Goal: Task Accomplishment & Management: Manage account settings

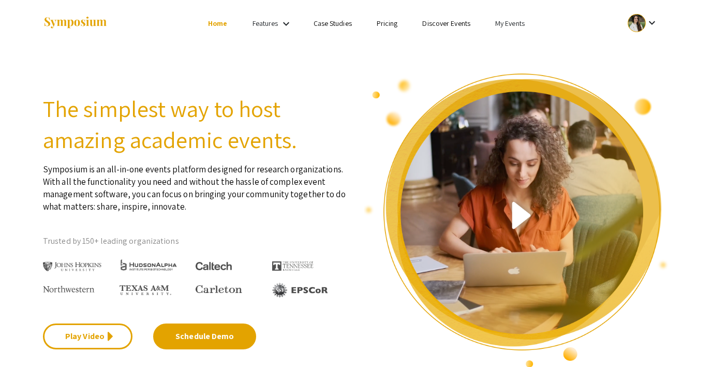
click at [511, 24] on link "My Events" at bounding box center [509, 23] width 29 height 9
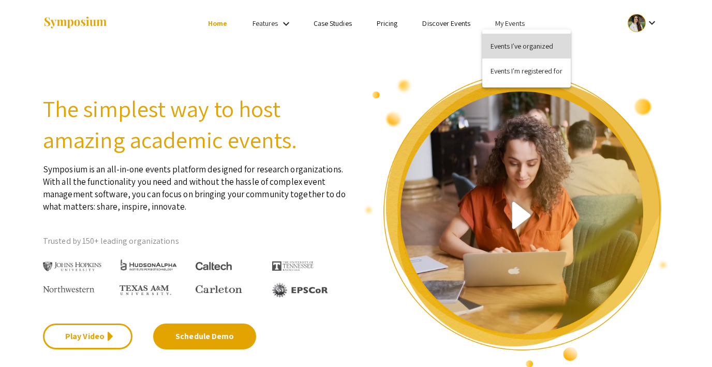
click at [508, 45] on button "Events I've organized" at bounding box center [526, 46] width 88 height 25
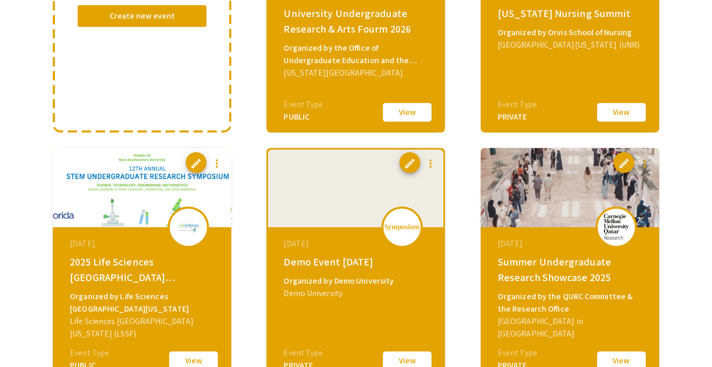
scroll to position [217, 0]
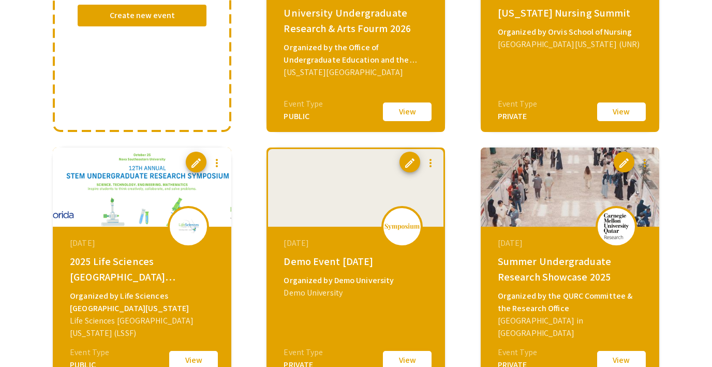
click at [405, 352] on button "View" at bounding box center [407, 360] width 52 height 22
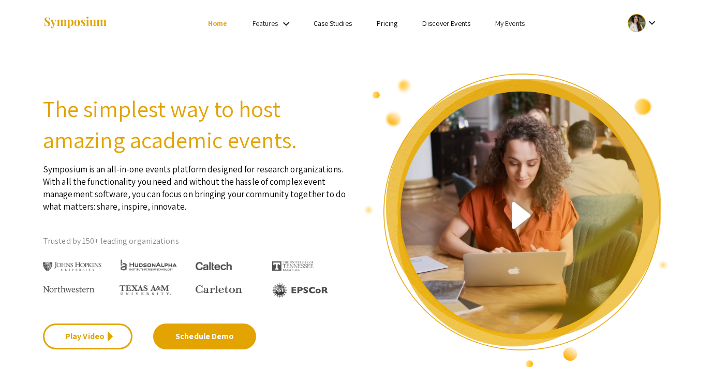
click at [460, 26] on link "Discover Events" at bounding box center [446, 23] width 48 height 9
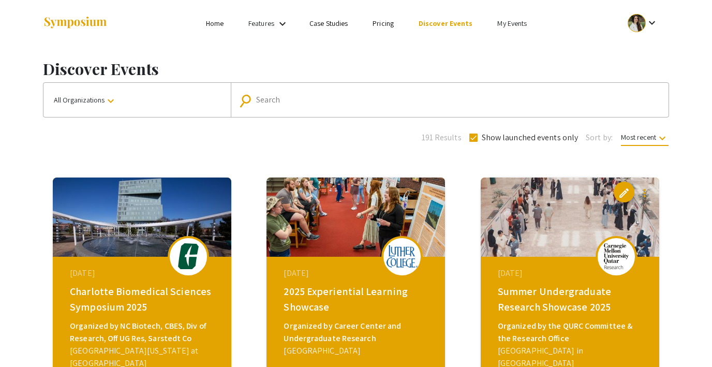
scroll to position [93, 0]
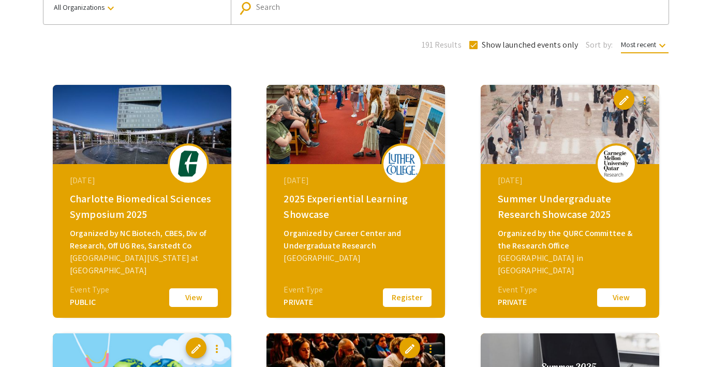
click at [207, 300] on button "View" at bounding box center [194, 298] width 52 height 22
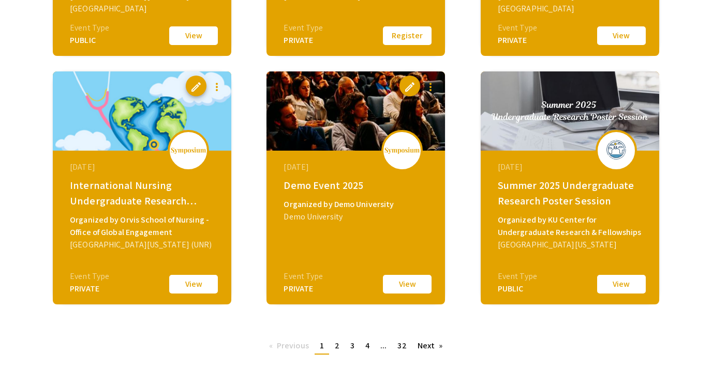
scroll to position [359, 0]
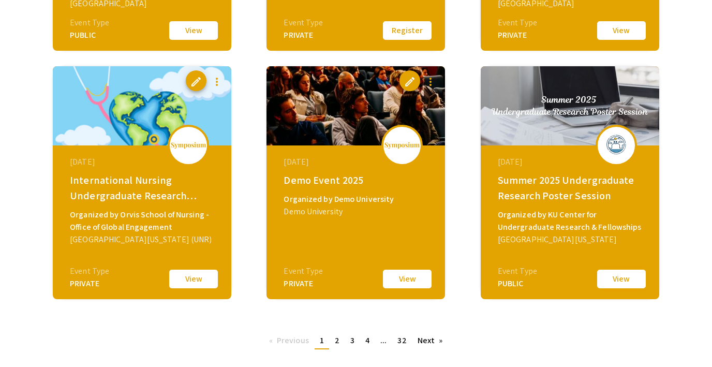
click at [611, 283] on button "View" at bounding box center [621, 279] width 52 height 22
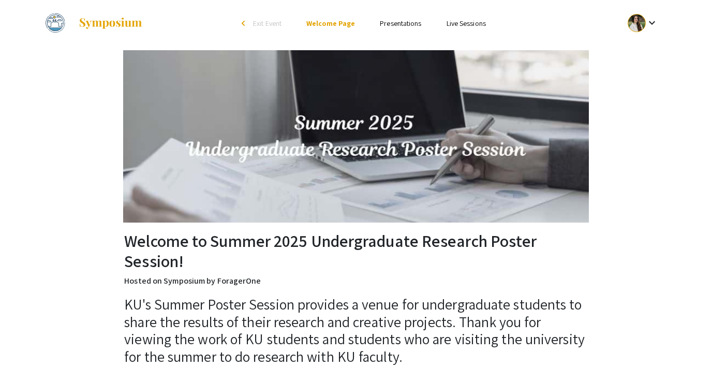
scroll to position [90, 0]
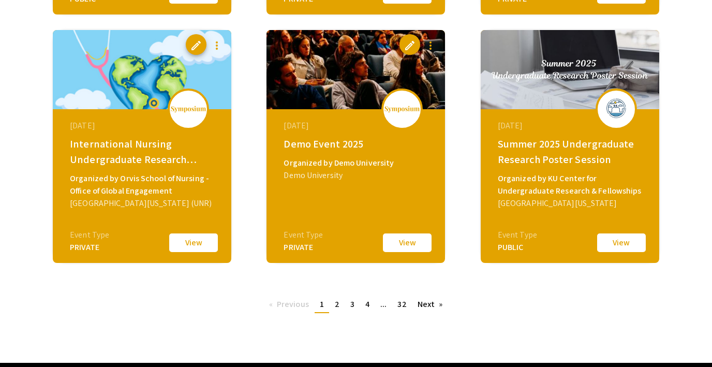
scroll to position [399, 0]
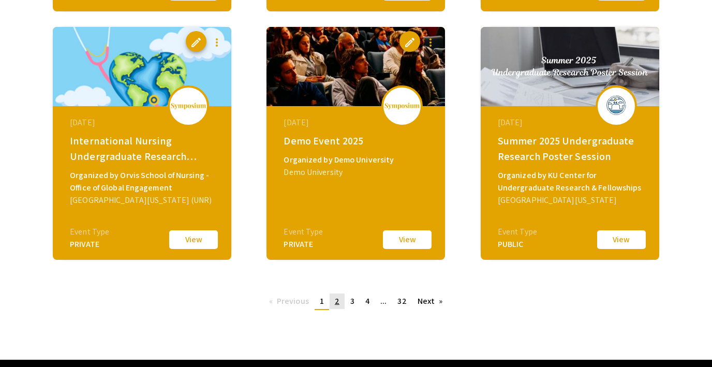
click at [337, 299] on span "2" at bounding box center [337, 300] width 5 height 11
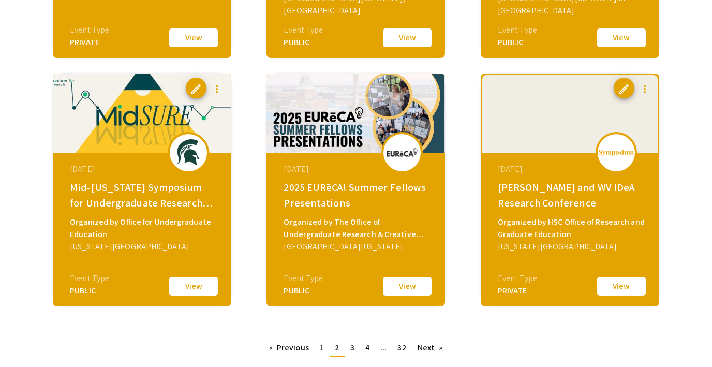
scroll to position [357, 0]
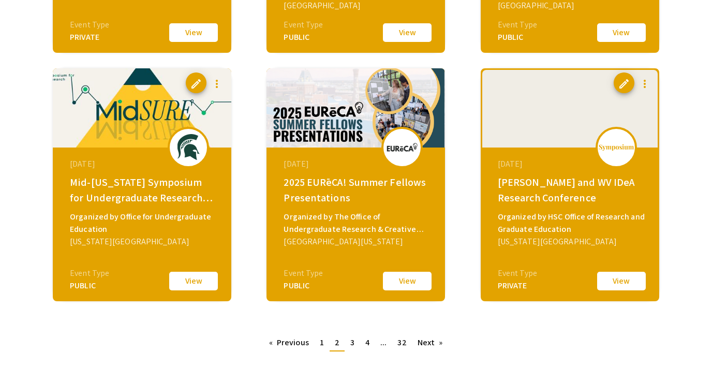
click at [408, 279] on button "View" at bounding box center [407, 281] width 52 height 22
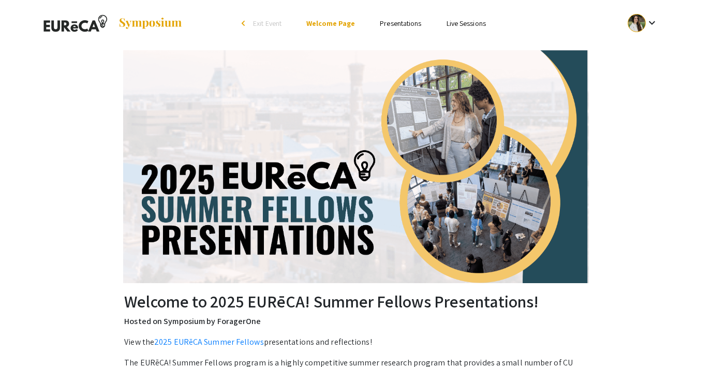
click at [399, 21] on link "Presentations" at bounding box center [400, 23] width 41 height 9
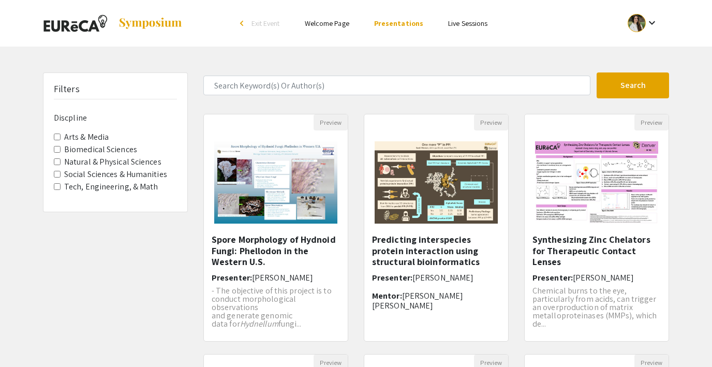
click at [459, 21] on link "Live Sessions" at bounding box center [467, 23] width 39 height 9
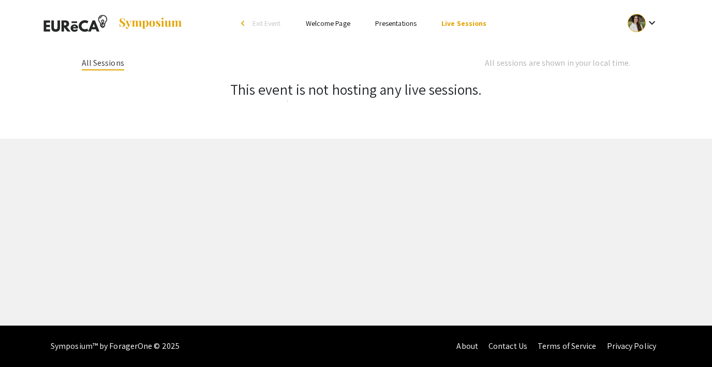
click at [391, 22] on link "Presentations" at bounding box center [395, 23] width 41 height 9
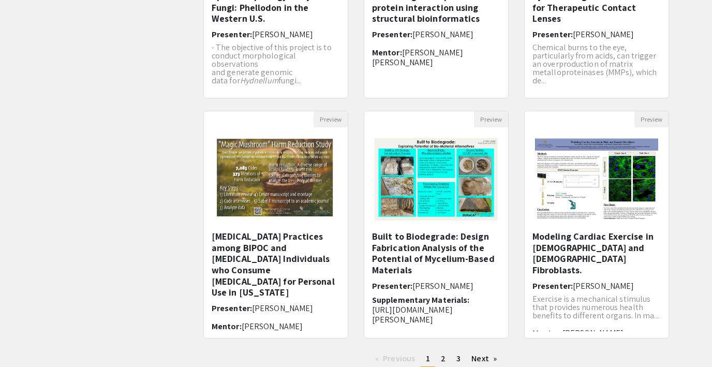
scroll to position [247, 0]
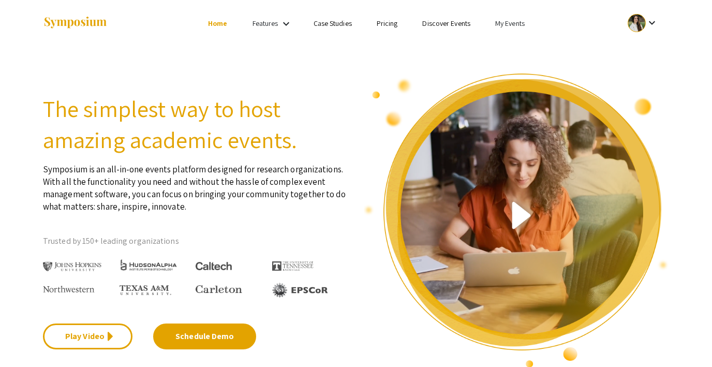
click at [505, 26] on link "My Events" at bounding box center [509, 23] width 29 height 9
click at [515, 39] on button "Events I've organized" at bounding box center [526, 46] width 88 height 25
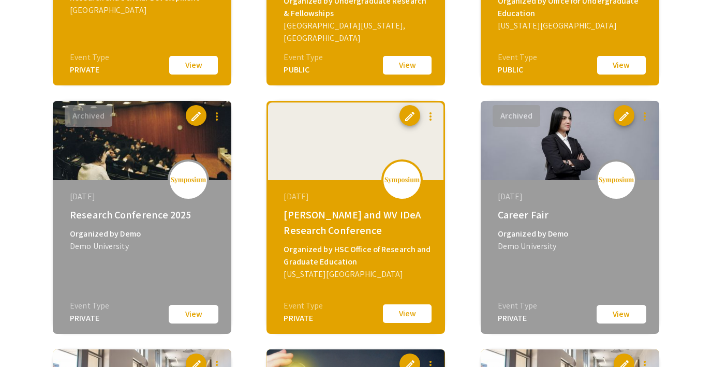
scroll to position [1013, 0]
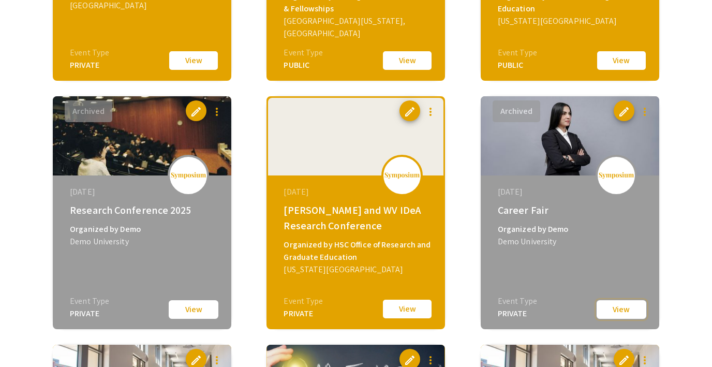
click at [612, 306] on button "View" at bounding box center [621, 309] width 52 height 21
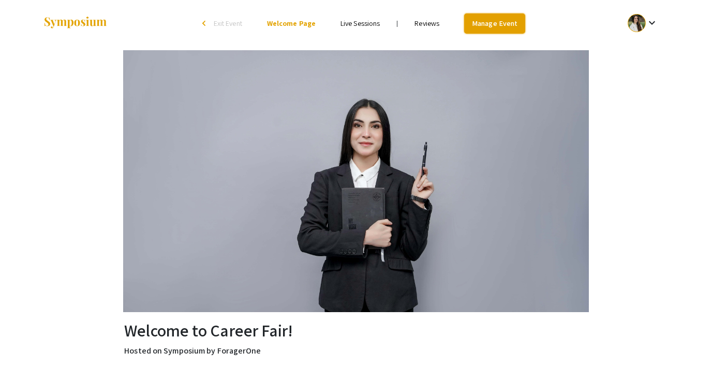
click at [487, 25] on link "Manage Event" at bounding box center [494, 23] width 61 height 20
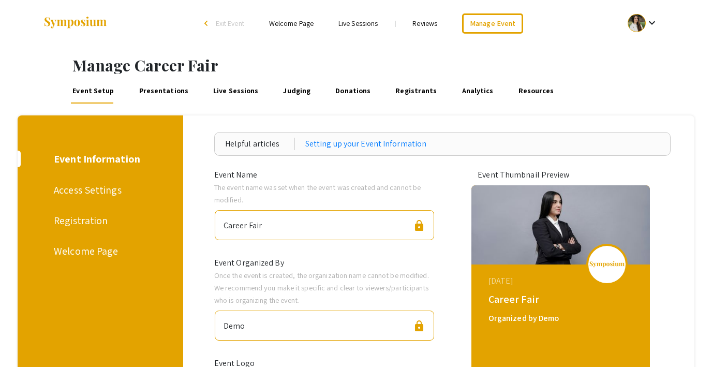
click at [161, 86] on link "Presentations" at bounding box center [163, 91] width 53 height 25
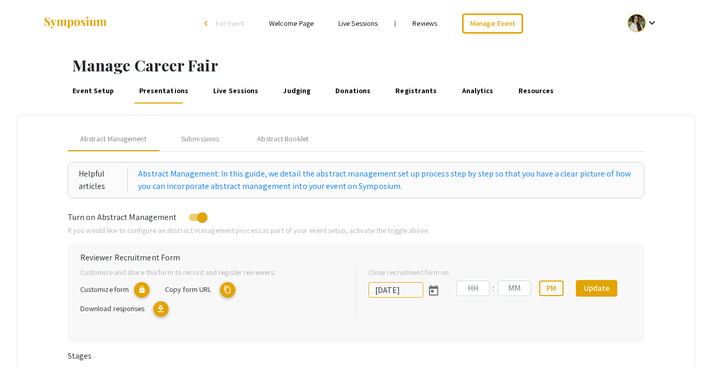
type input "7/30/2025"
type input "11"
type input "08"
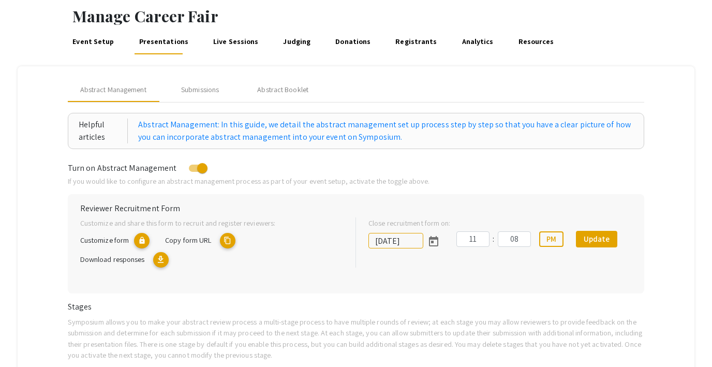
scroll to position [50, 0]
click at [204, 89] on div "Submissions" at bounding box center [200, 89] width 38 height 11
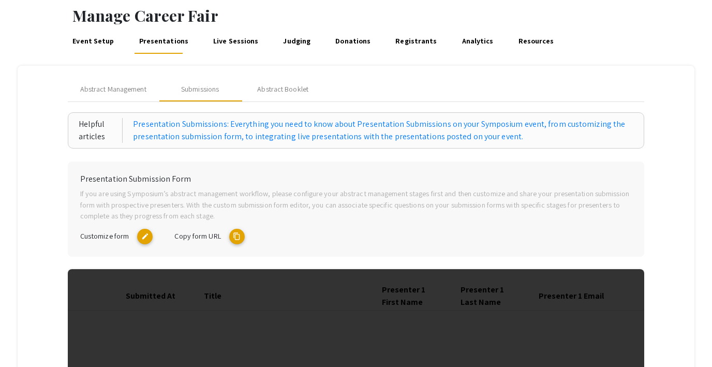
click at [237, 236] on mat-icon "content_copy" at bounding box center [237, 237] width 16 height 16
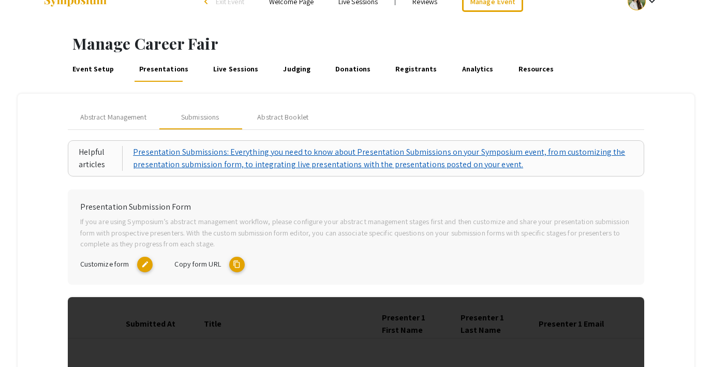
scroll to position [7, 0]
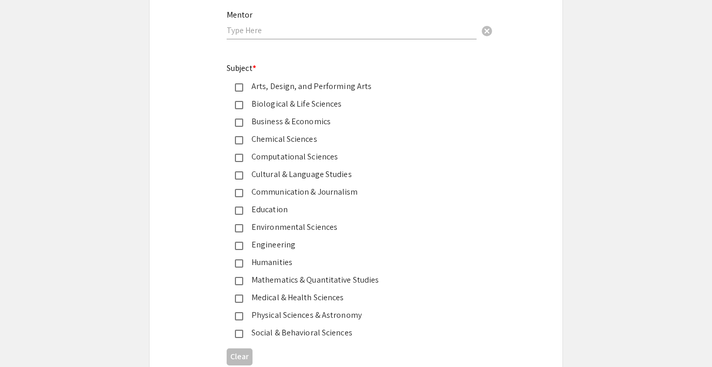
scroll to position [1241, 0]
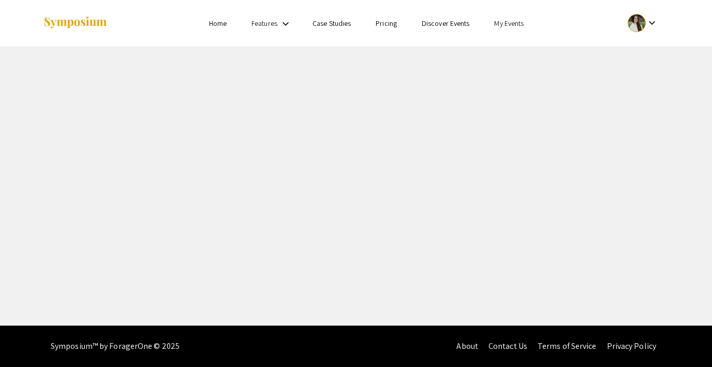
select select "8"
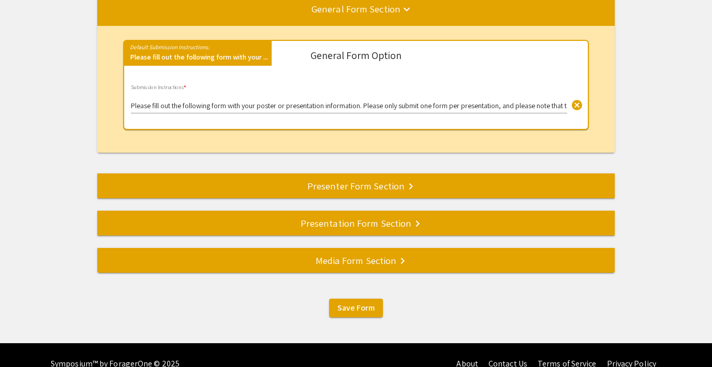
click at [364, 223] on div "Presentation Form Section keyboard_arrow_right" at bounding box center [355, 223] width 517 height 14
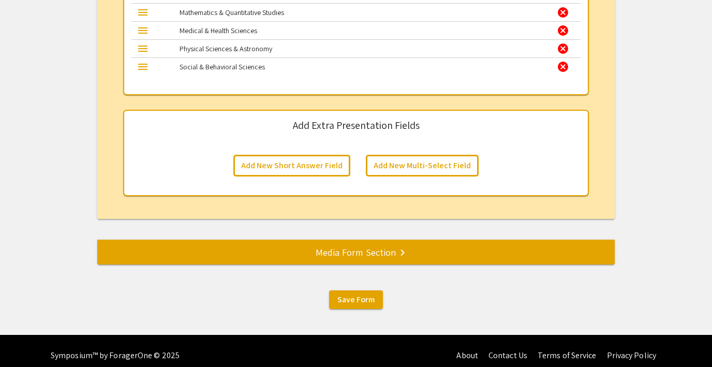
scroll to position [1623, 0]
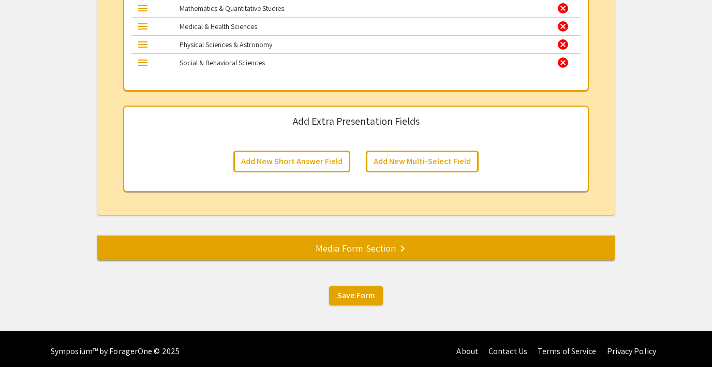
click at [332, 248] on div "Media Form Section keyboard_arrow_right" at bounding box center [355, 248] width 517 height 14
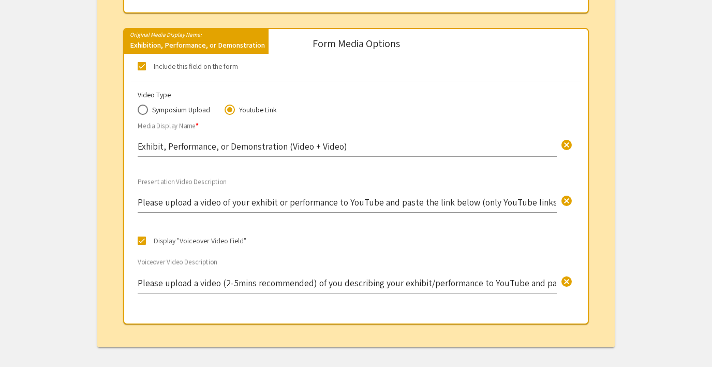
scroll to position [899, 0]
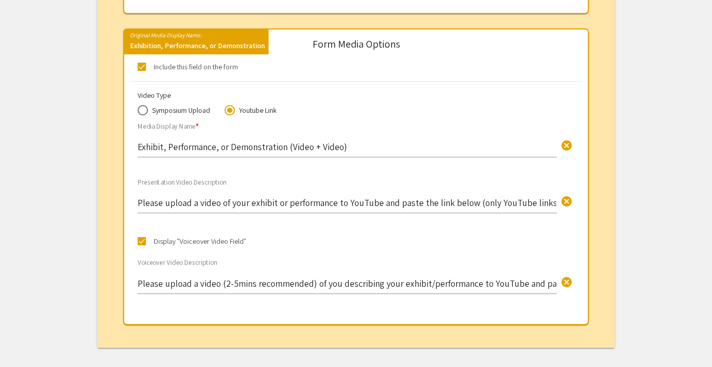
click at [144, 110] on span at bounding box center [143, 110] width 10 height 10
click at [144, 110] on input "Symposium Upload" at bounding box center [143, 110] width 10 height 10
radio input "true"
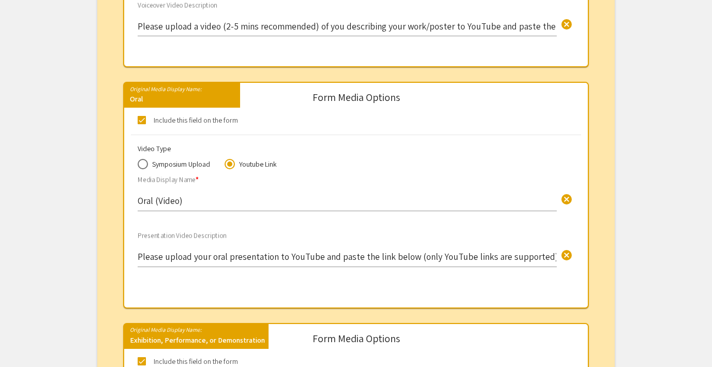
scroll to position [599, 0]
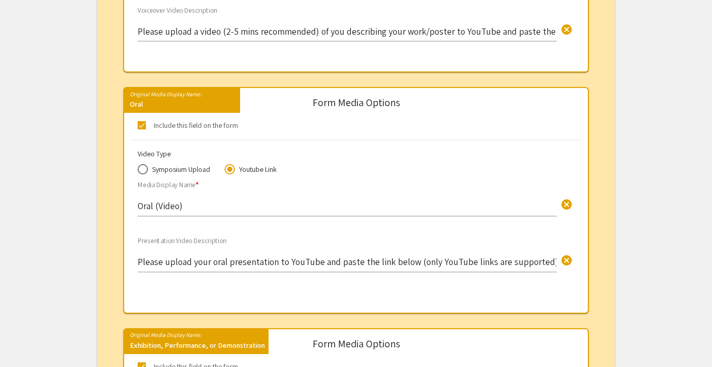
click at [145, 167] on span at bounding box center [143, 169] width 10 height 10
click at [145, 167] on input "Symposium Upload" at bounding box center [143, 169] width 10 height 10
radio input "true"
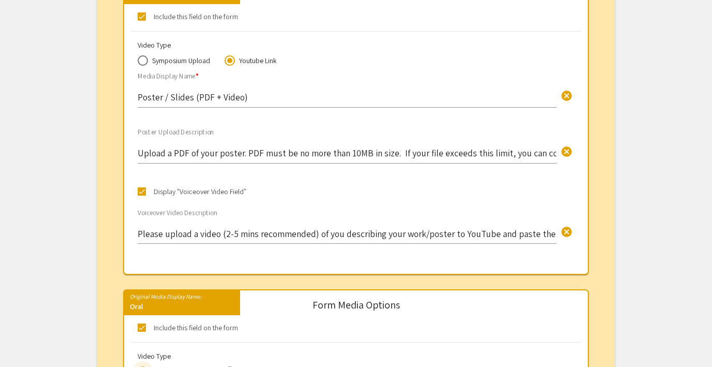
scroll to position [325, 0]
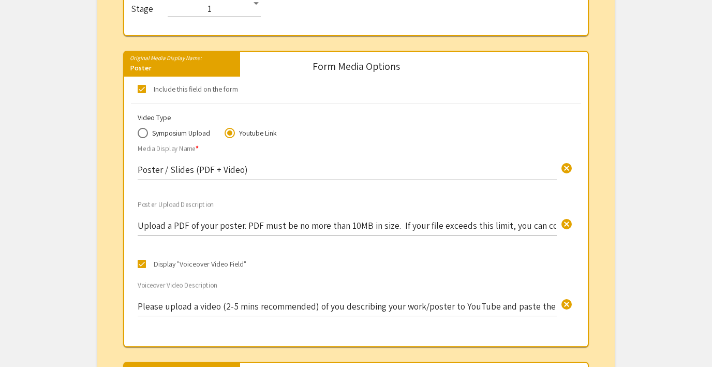
click at [141, 135] on span at bounding box center [143, 133] width 10 height 10
click at [141, 135] on input "Symposium Upload" at bounding box center [143, 133] width 10 height 10
radio input "true"
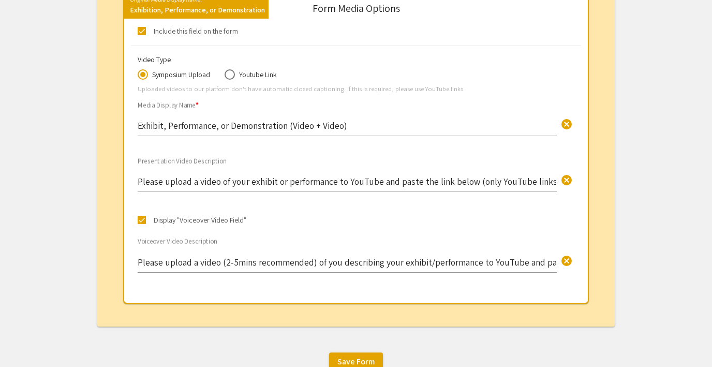
scroll to position [1035, 0]
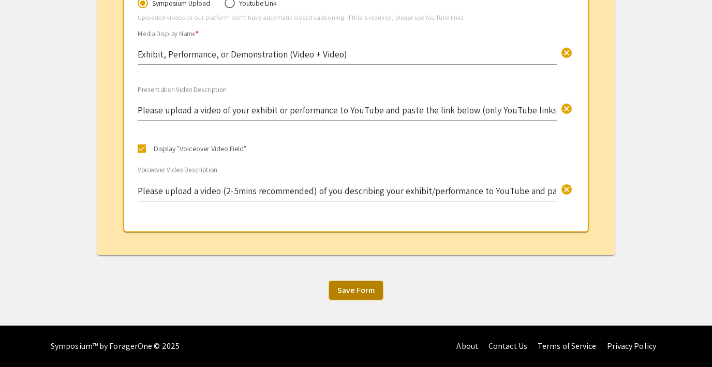
click at [347, 294] on span "Save Form" at bounding box center [355, 289] width 37 height 11
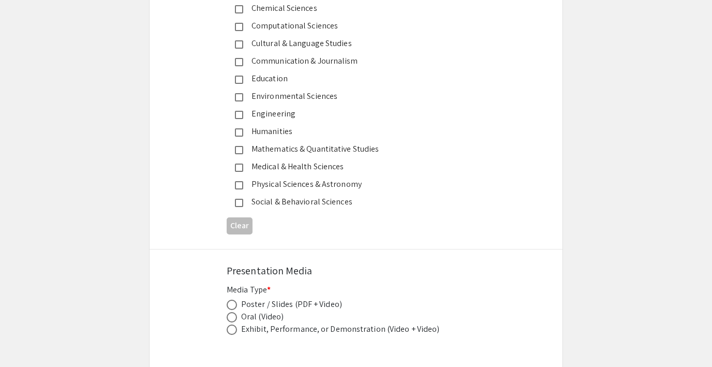
scroll to position [1450, 0]
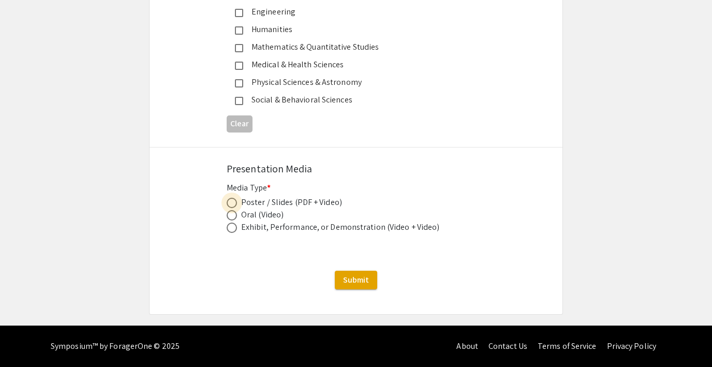
click at [229, 202] on span at bounding box center [232, 203] width 10 height 10
click at [229, 202] on input "radio" at bounding box center [232, 203] width 10 height 10
radio input "true"
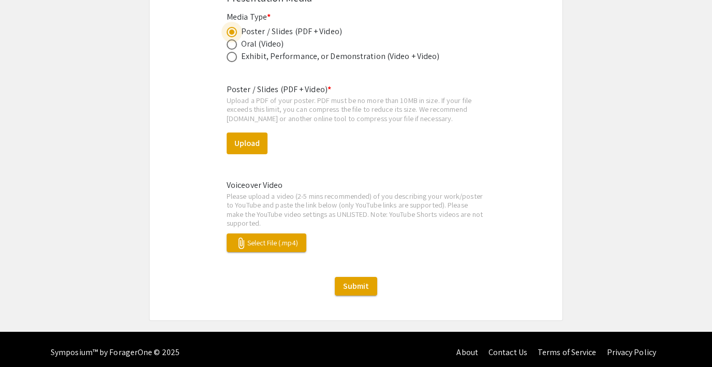
scroll to position [1622, 0]
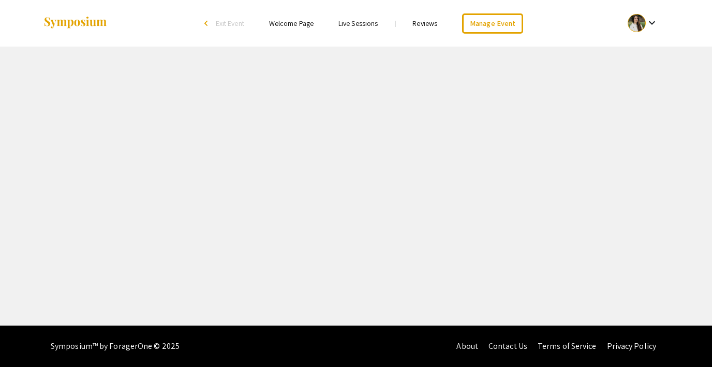
select select "8"
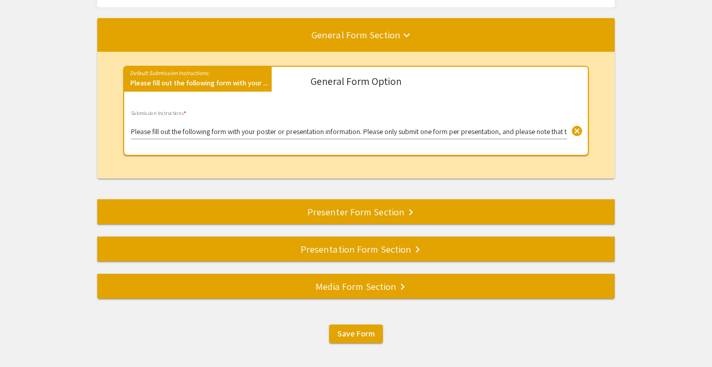
scroll to position [162, 0]
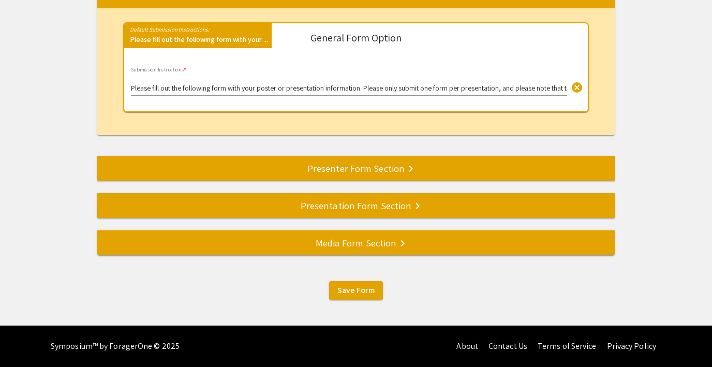
click at [349, 207] on div "Presentation Form Section keyboard_arrow_right" at bounding box center [355, 205] width 517 height 14
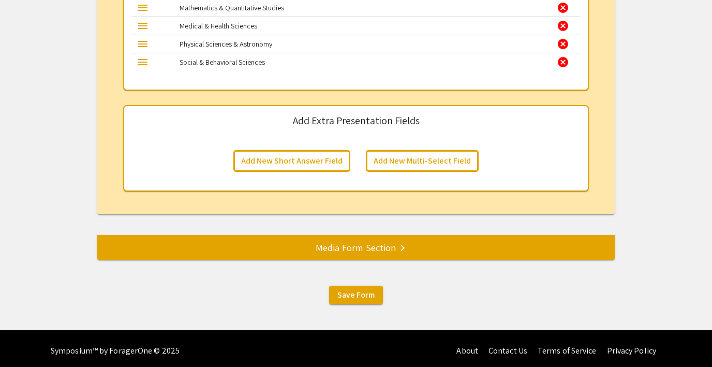
click at [346, 253] on div "Media Form Section keyboard_arrow_right" at bounding box center [355, 247] width 517 height 14
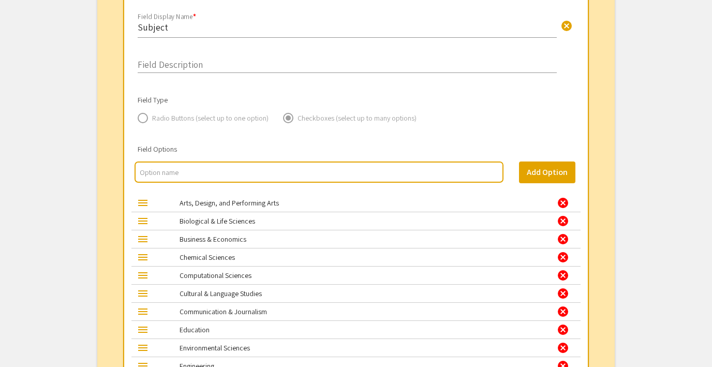
scroll to position [257, 0]
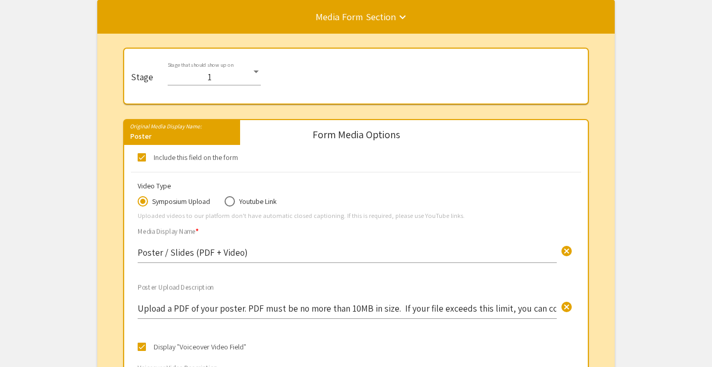
click at [225, 205] on span at bounding box center [229, 201] width 10 height 10
click at [225, 205] on input "Youtube Link" at bounding box center [229, 201] width 10 height 10
radio input "true"
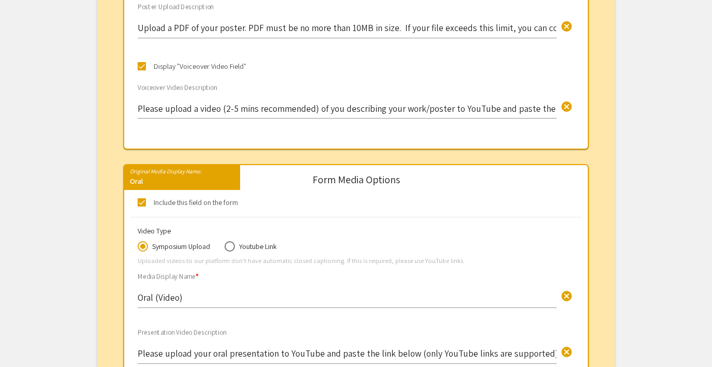
scroll to position [560, 0]
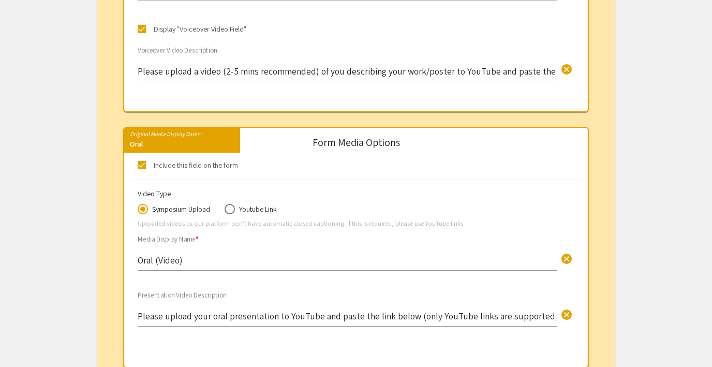
click at [226, 211] on span at bounding box center [229, 209] width 10 height 10
click at [226, 211] on input "Youtube Link" at bounding box center [229, 209] width 10 height 10
radio input "true"
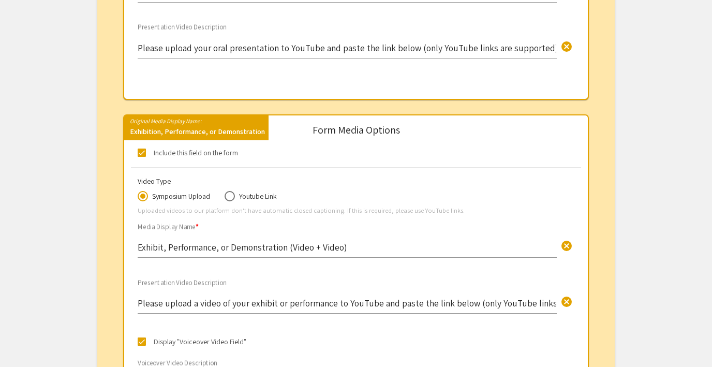
scroll to position [835, 0]
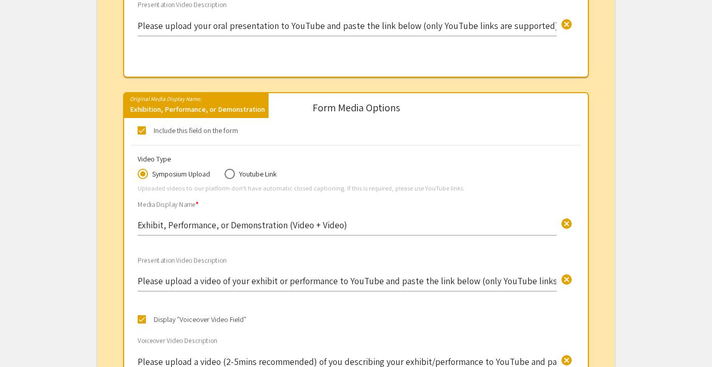
click at [229, 179] on span at bounding box center [229, 174] width 10 height 10
click at [229, 179] on input "Youtube Link" at bounding box center [229, 174] width 10 height 10
radio input "true"
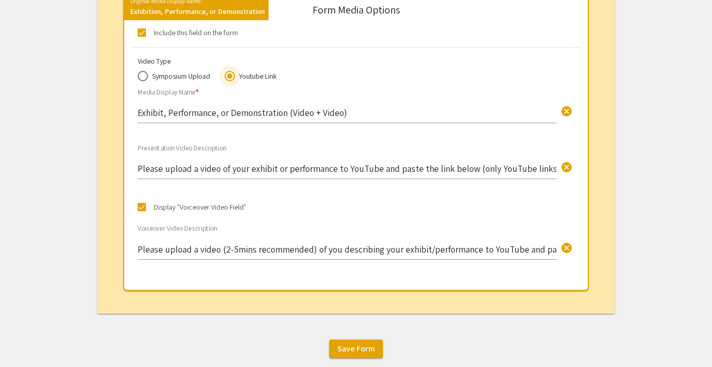
scroll to position [992, 0]
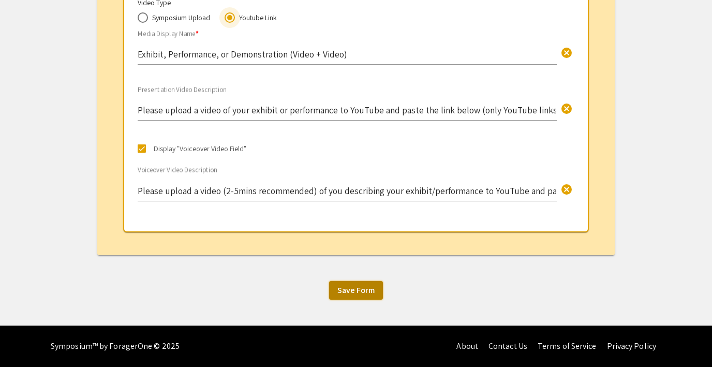
click at [345, 288] on span "Save Form" at bounding box center [355, 289] width 37 height 11
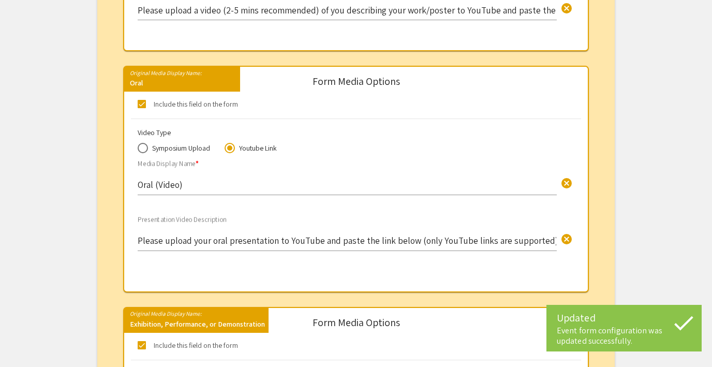
scroll to position [0, 0]
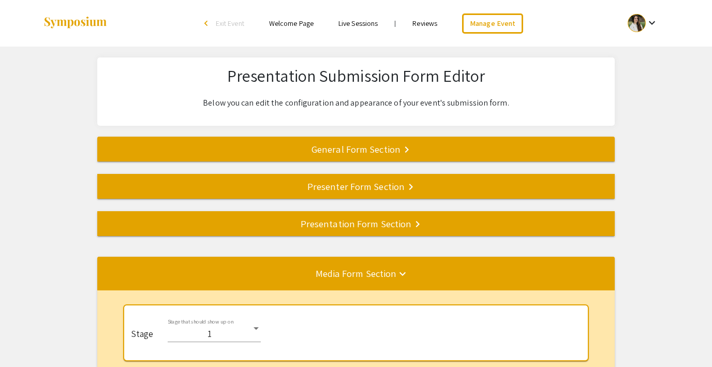
click at [235, 17] on li "arrow_back_ios Exit Event" at bounding box center [226, 23] width 59 height 12
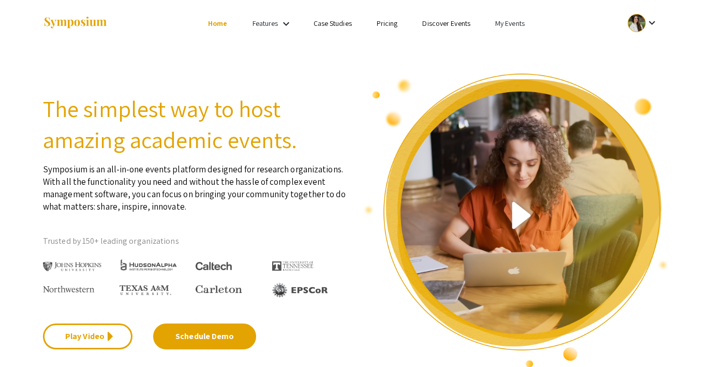
click at [520, 20] on link "My Events" at bounding box center [509, 23] width 29 height 9
click at [515, 43] on button "Events I've organized" at bounding box center [526, 46] width 88 height 25
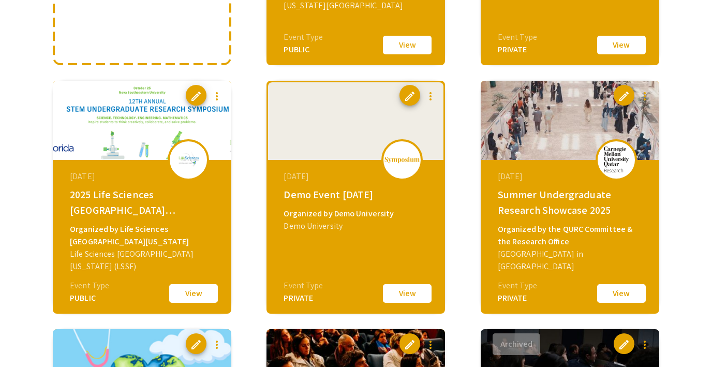
scroll to position [296, 0]
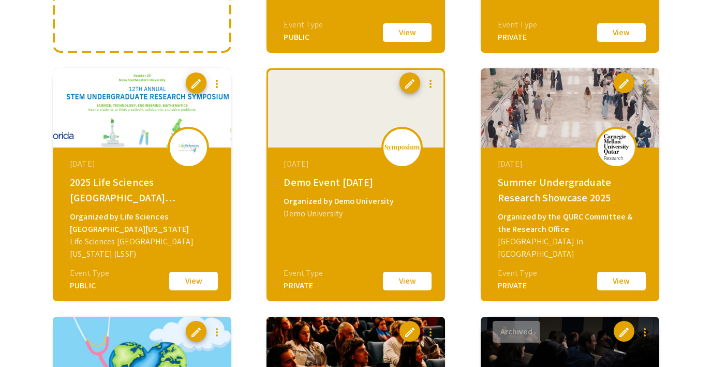
click at [395, 279] on button "View" at bounding box center [407, 281] width 52 height 22
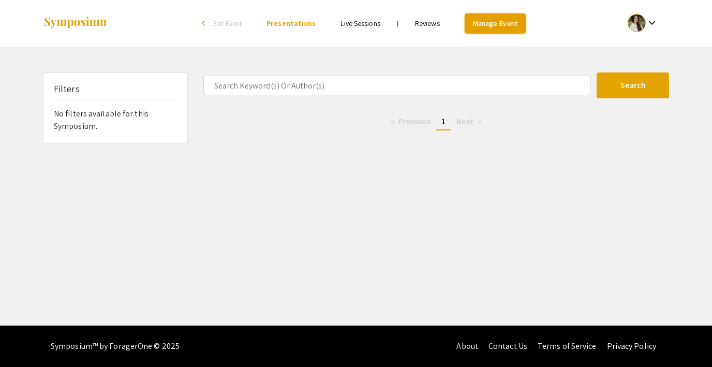
click at [485, 23] on link "Manage Event" at bounding box center [494, 23] width 61 height 20
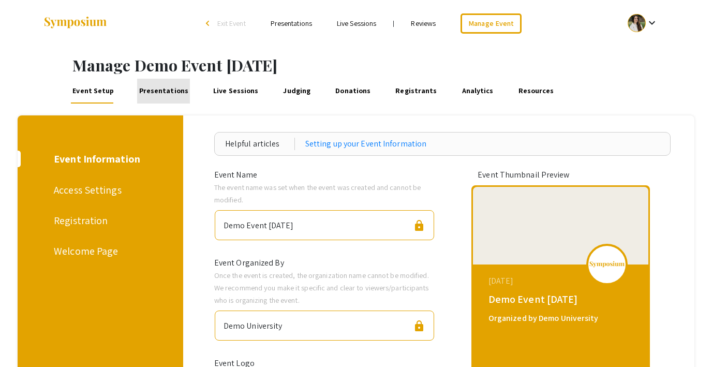
click at [161, 92] on link "Presentations" at bounding box center [163, 91] width 53 height 25
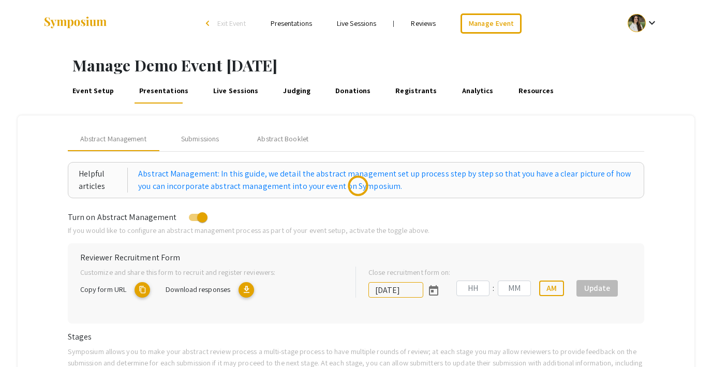
click at [68, 94] on div "Event Setup Presentations Live Sessions Judging Donations Registrants Analytics…" at bounding box center [386, 91] width 652 height 25
type input "[DATE]"
type input "07"
type input "14"
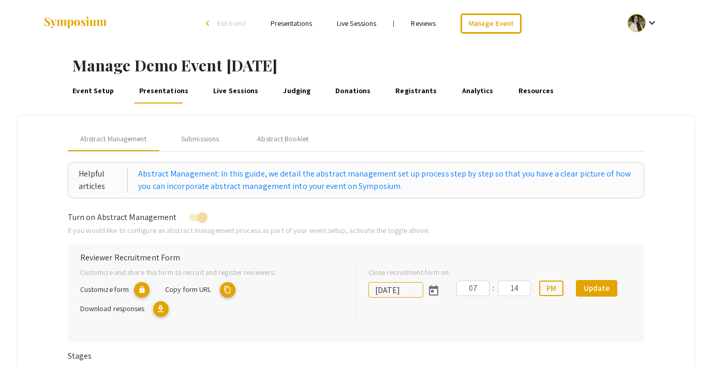
click at [80, 95] on link "Event Setup" at bounding box center [93, 91] width 45 height 25
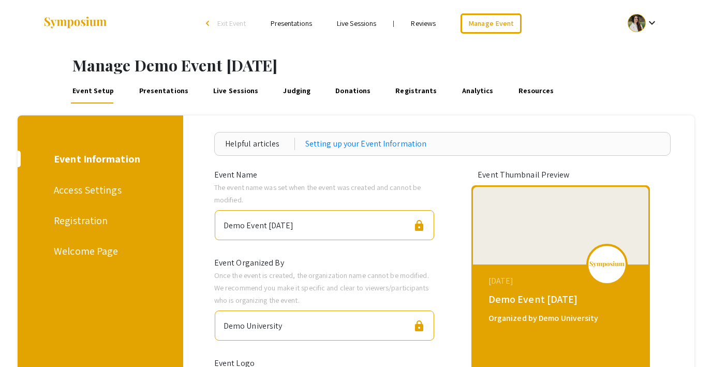
click at [85, 223] on div "Registration" at bounding box center [98, 221] width 89 height 16
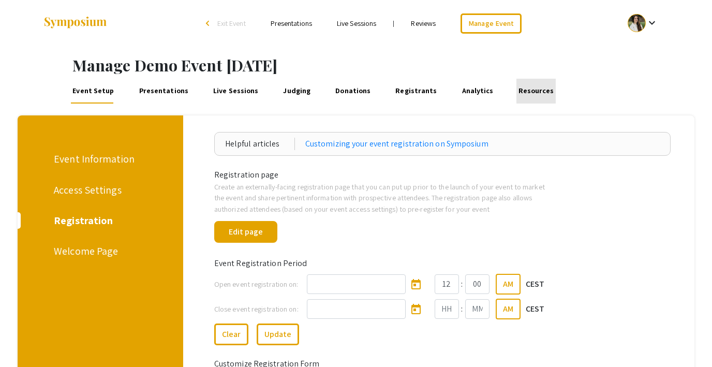
click at [517, 86] on link "Resources" at bounding box center [535, 91] width 39 height 25
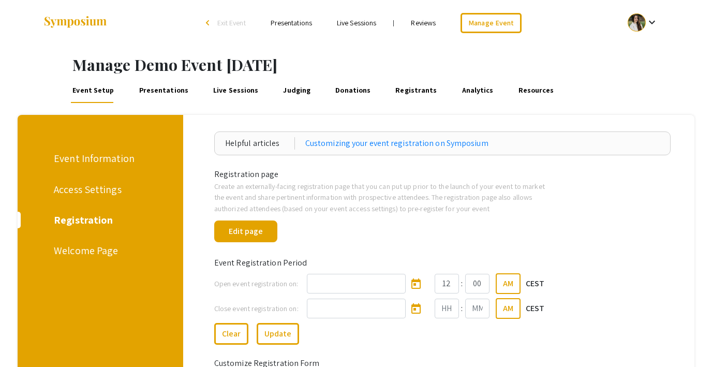
click at [74, 188] on div "Access Settings" at bounding box center [98, 190] width 89 height 16
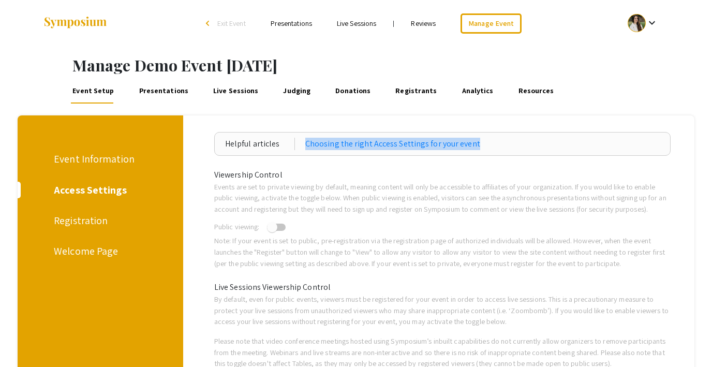
click at [519, 143] on div "Helpful articles Choosing the right Access Settings for your event" at bounding box center [442, 144] width 457 height 24
click at [347, 145] on link "Choosing the right Access Settings for your event" at bounding box center [392, 144] width 175 height 12
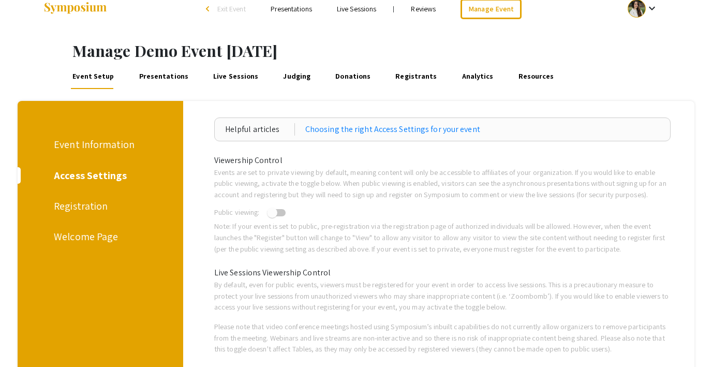
scroll to position [33, 0]
